Goal: Register for event/course

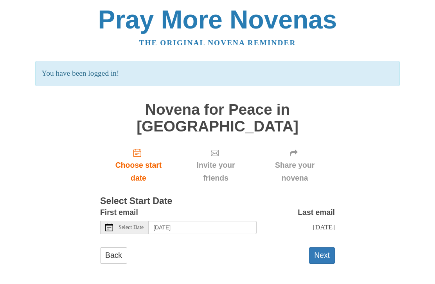
click at [321, 248] on button "Next" at bounding box center [322, 256] width 26 height 16
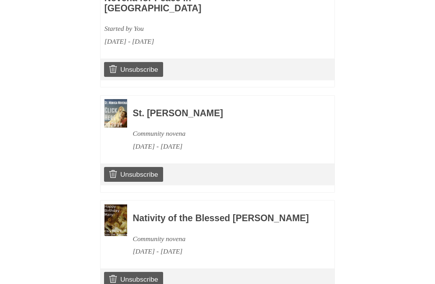
scroll to position [420, 0]
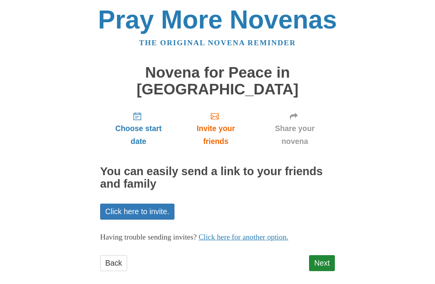
click at [323, 256] on link "Next" at bounding box center [322, 264] width 26 height 16
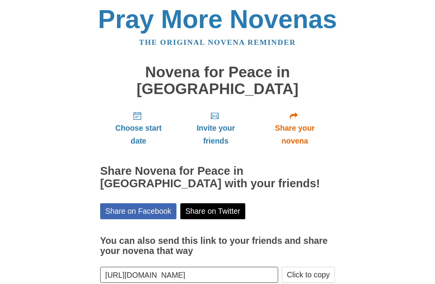
scroll to position [0, 0]
